Goal: Check status: Check status

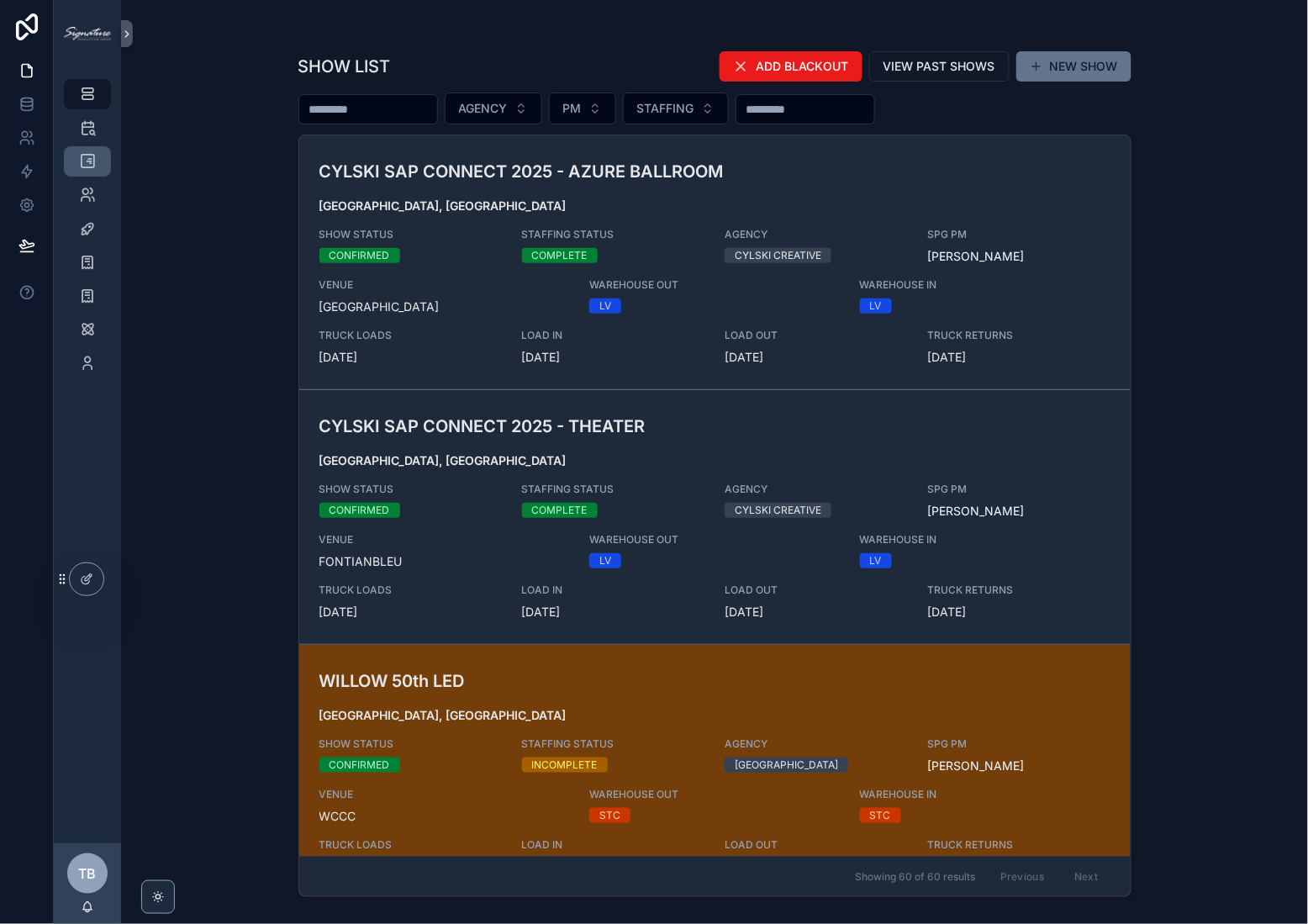
click at [79, 163] on icon "scrollable content" at bounding box center [87, 161] width 16 height 16
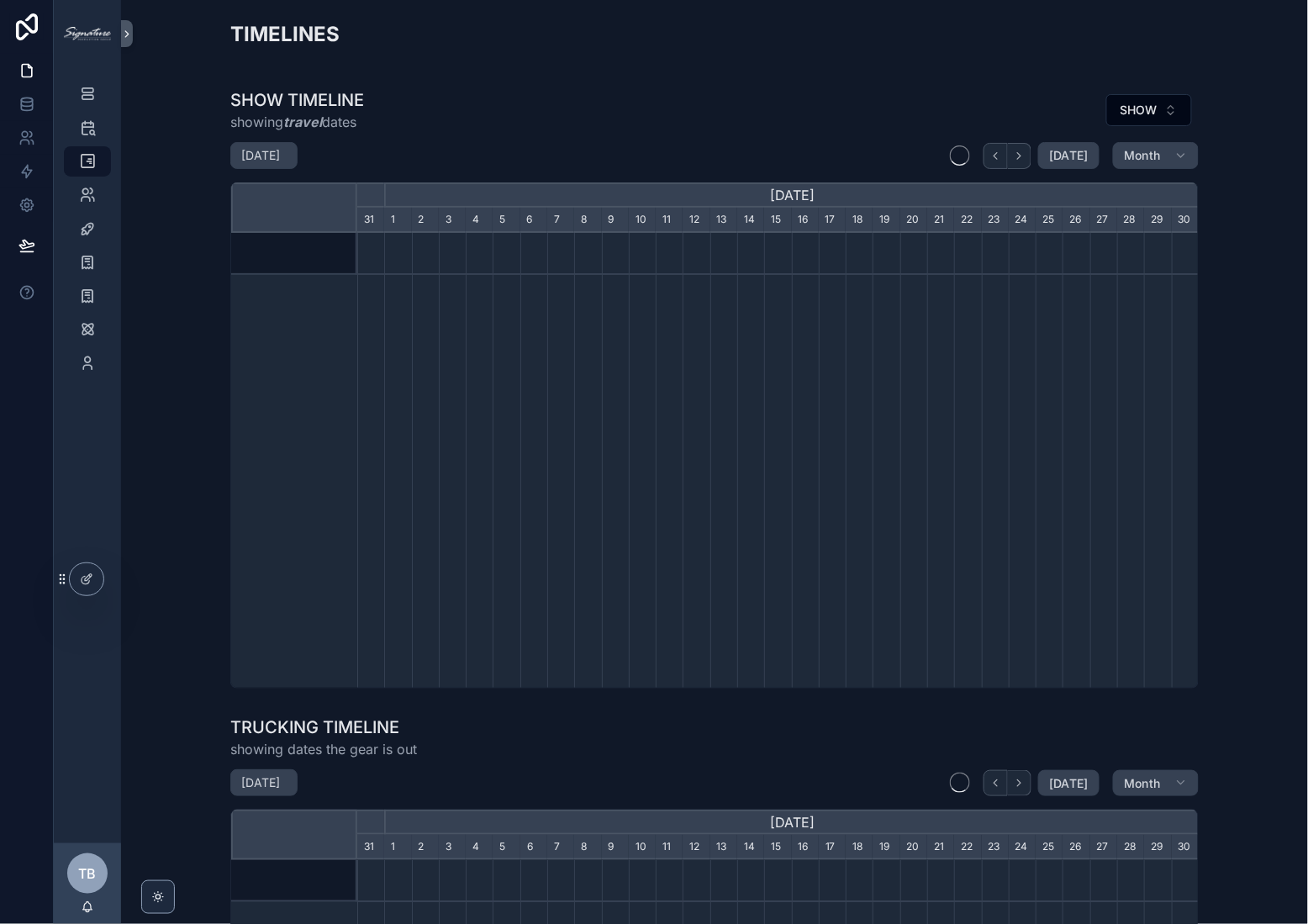
scroll to position [0, 842]
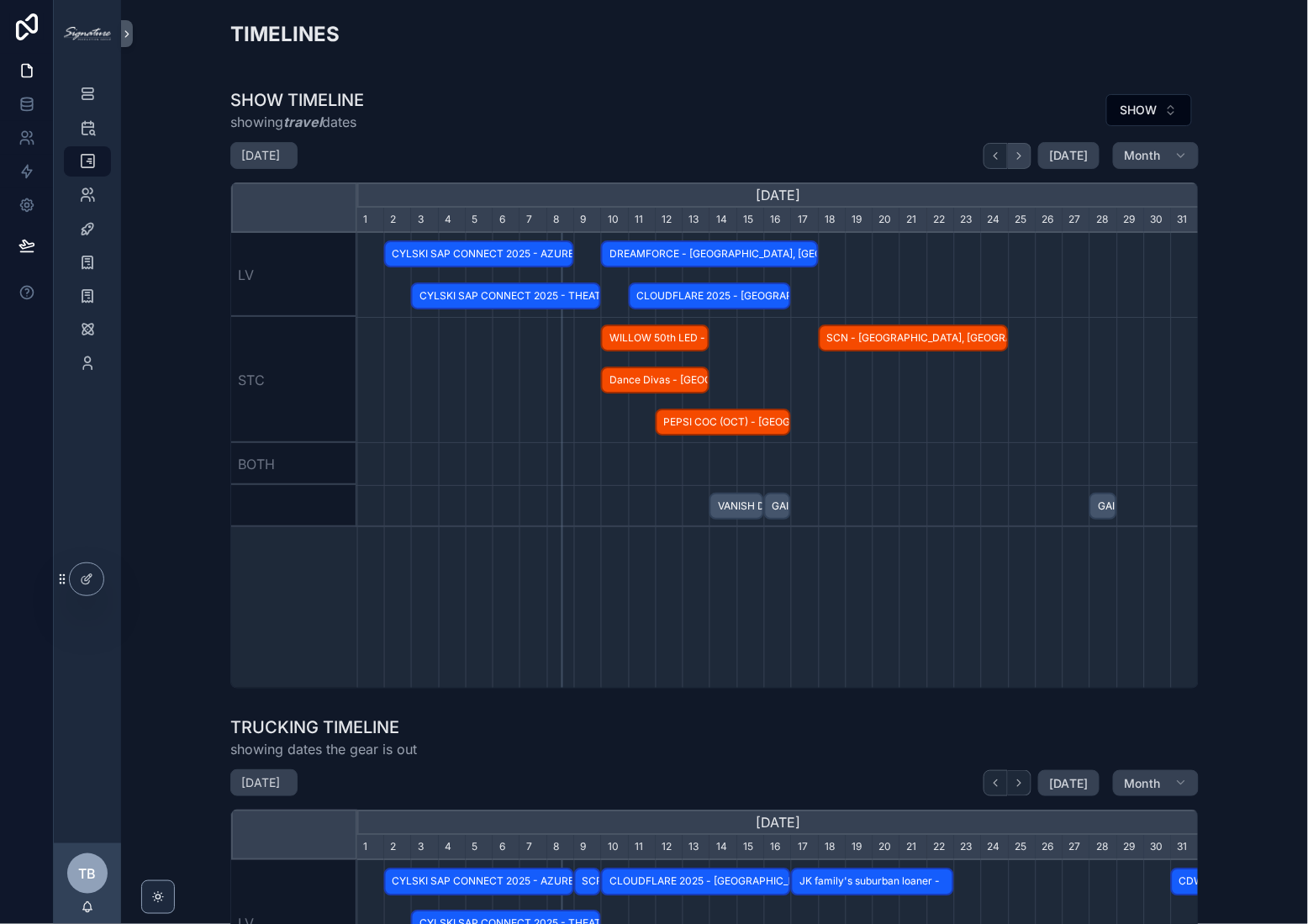
click at [1032, 152] on button "scrollable content" at bounding box center [1019, 156] width 23 height 26
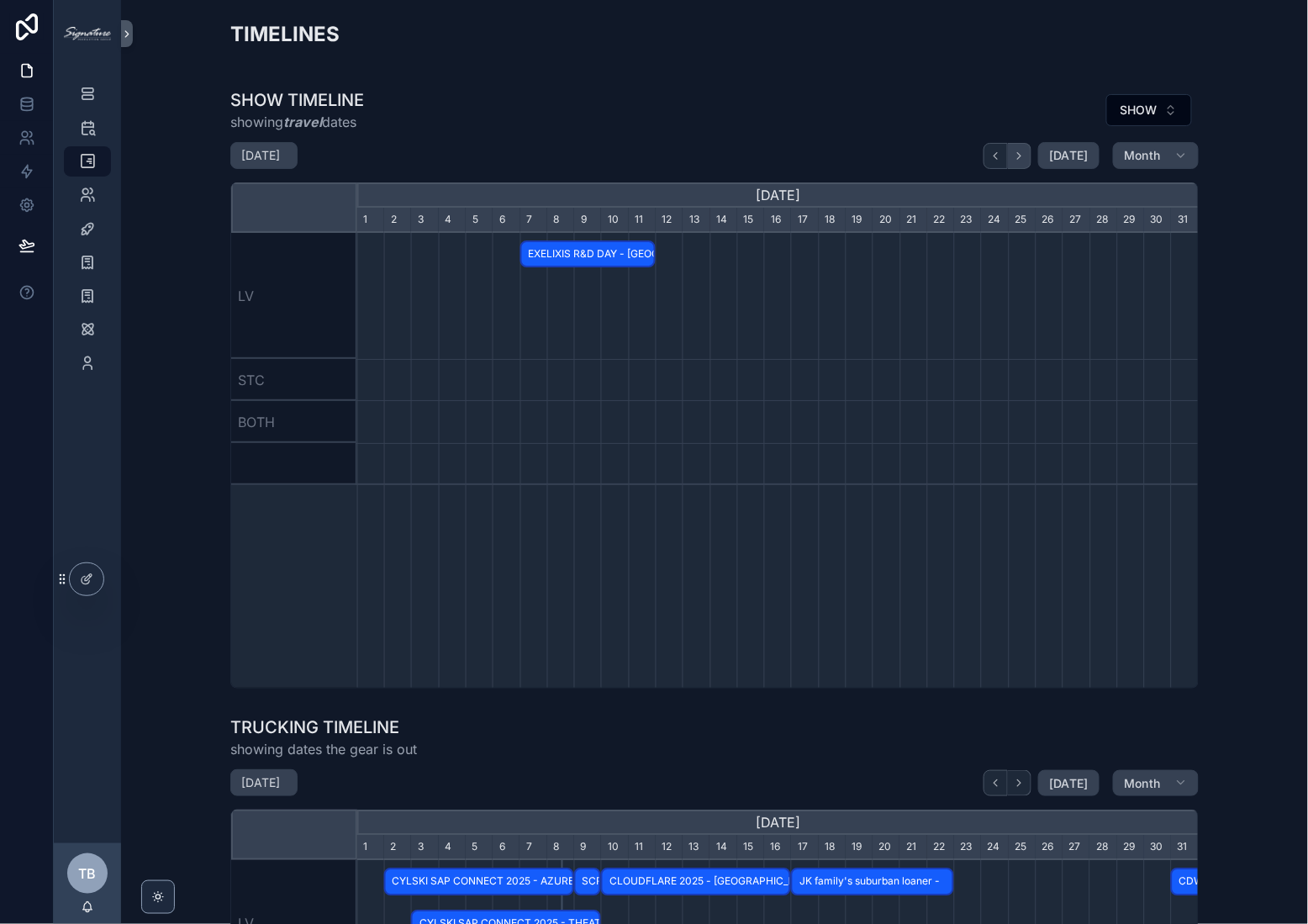
click at [1032, 152] on button "scrollable content" at bounding box center [1019, 156] width 23 height 26
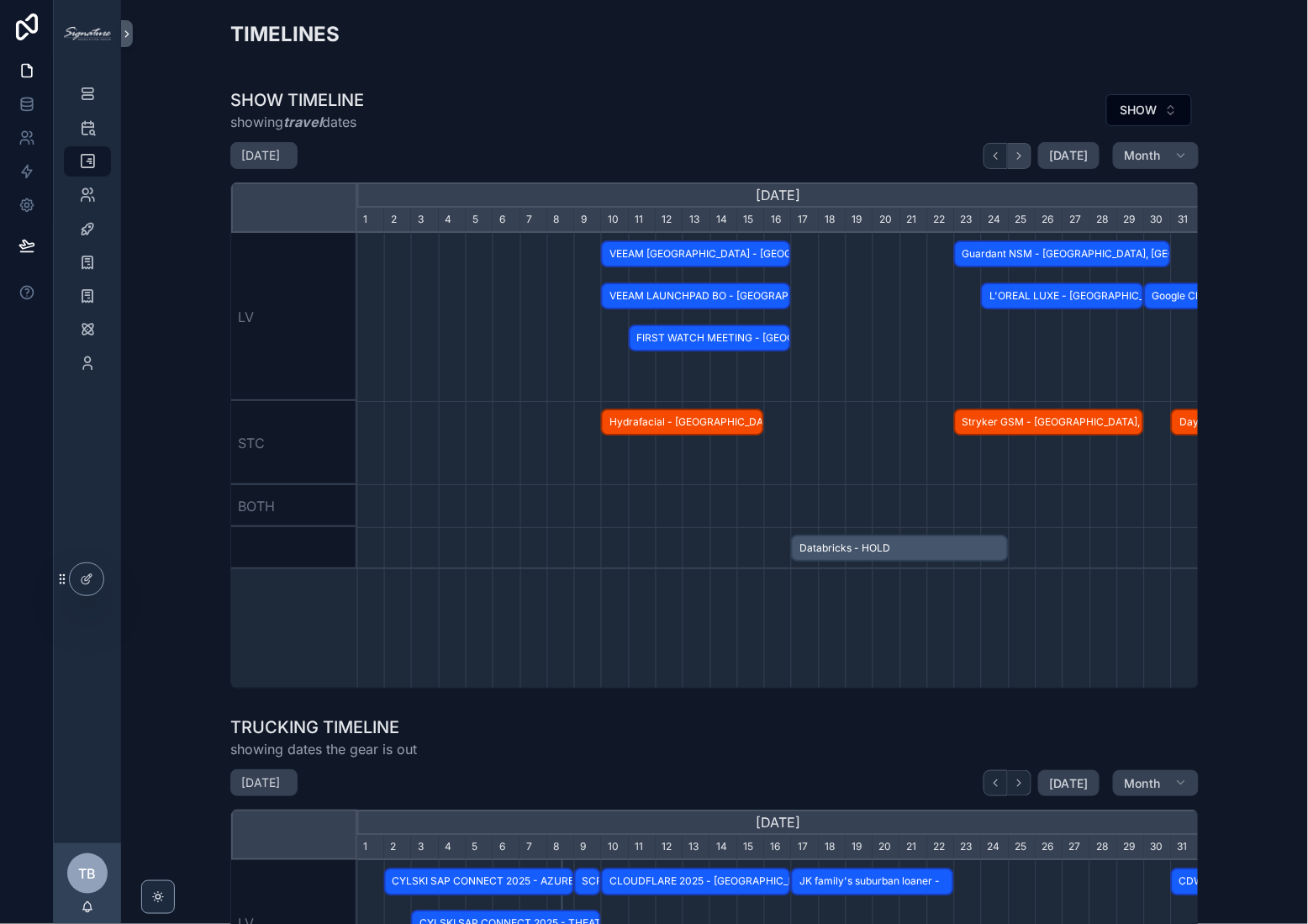
click at [1032, 152] on button "scrollable content" at bounding box center [1019, 156] width 23 height 26
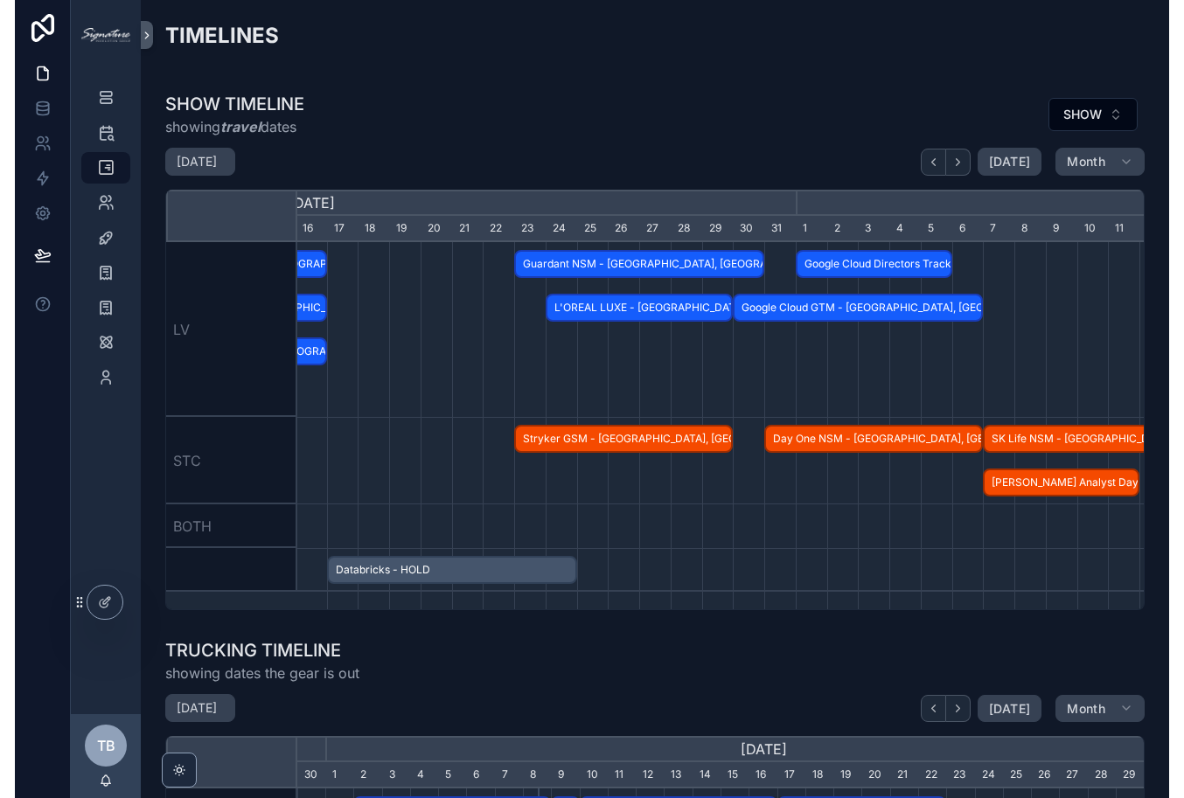
scroll to position [0, 875]
